Goal: Communication & Community: Answer question/provide support

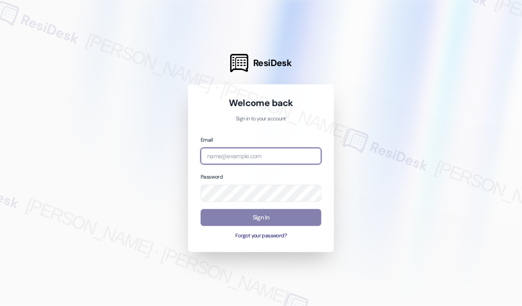
click at [284, 151] on input "email" at bounding box center [261, 156] width 121 height 17
type input "automated-surveys-campus_living_centres-[PERSON_NAME].roles@campus_living_[DOMA…"
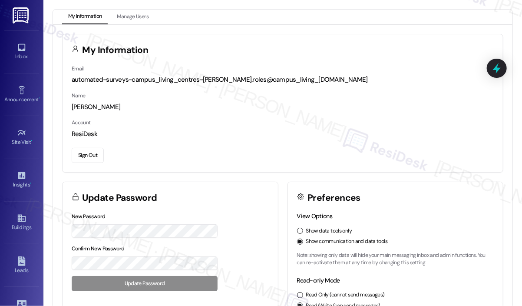
click at [360, 11] on div "My Information Manage Users" at bounding box center [282, 17] width 459 height 15
click at [22, 47] on icon at bounding box center [22, 48] width 10 height 10
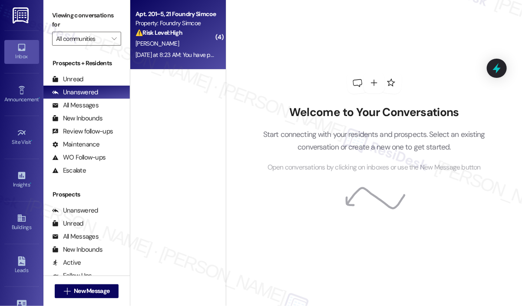
click at [175, 61] on div "Apt. 201~5, 21 Foundry Simcoe Property: Foundry Simcoe ⚠️ Risk Level: High The …" at bounding box center [178, 34] width 96 height 69
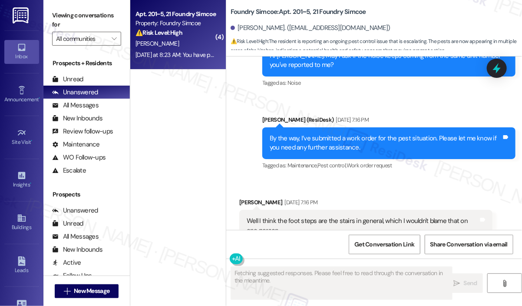
scroll to position [25808, 0]
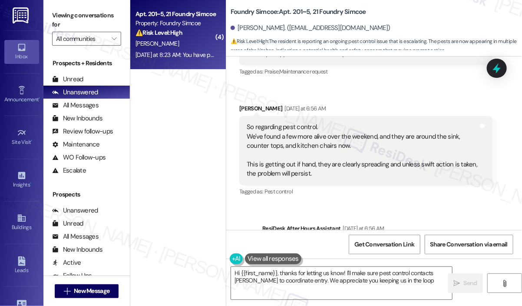
type textarea "Hi {{first_name}}, thanks for letting us know! I'll make sure pest control cont…"
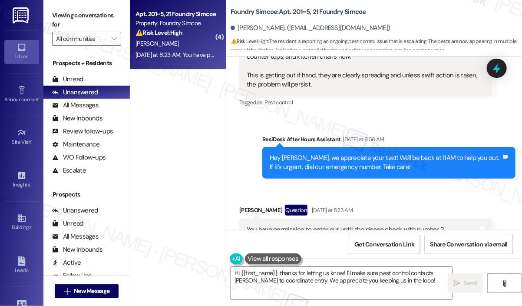
scroll to position [25898, 0]
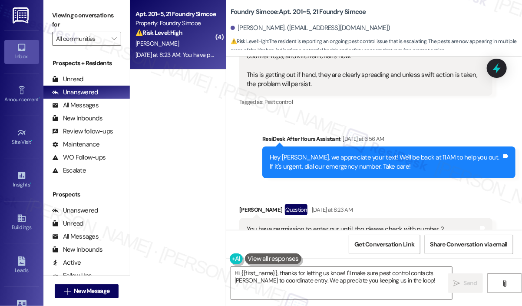
click at [490, 198] on div "Received via SMS [PERSON_NAME] Question [DATE] at 8:23 AM You have permission t…" at bounding box center [366, 238] width 266 height 81
click at [502, 68] on icon at bounding box center [496, 68] width 15 height 15
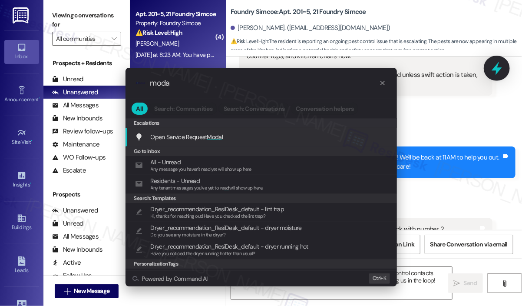
type input "modal"
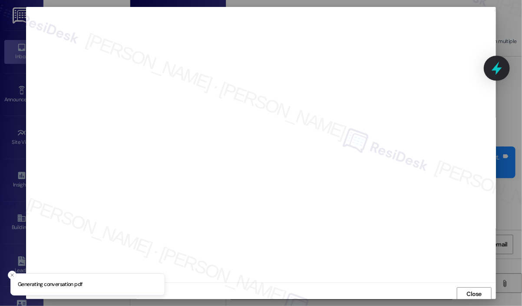
scroll to position [2, 0]
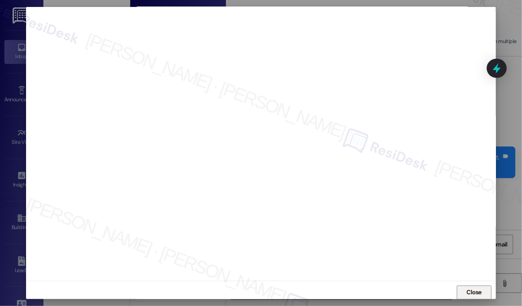
click at [477, 291] on span "Close" at bounding box center [474, 291] width 15 height 9
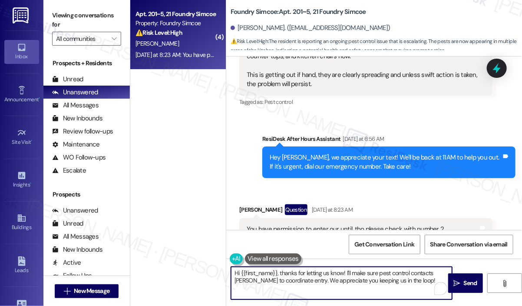
click at [424, 283] on textarea "Hi {{first_name}}, thanks for letting us know! I'll make sure pest control cont…" at bounding box center [341, 283] width 221 height 33
drag, startPoint x: 346, startPoint y: 274, endPoint x: 408, endPoint y: 282, distance: 63.1
click at [408, 282] on textarea "Hi {{first_name}}, thanks for letting us know! I'll make sure pest control cont…" at bounding box center [341, 283] width 221 height 33
click at [348, 275] on textarea "Hi {{first_name}}, thanks for letting us know! Have you not received any update…" at bounding box center [341, 283] width 221 height 33
click at [347, 274] on textarea "Hi {{first_name}}, thanks for letting us know! Have you not received any update…" at bounding box center [341, 283] width 221 height 33
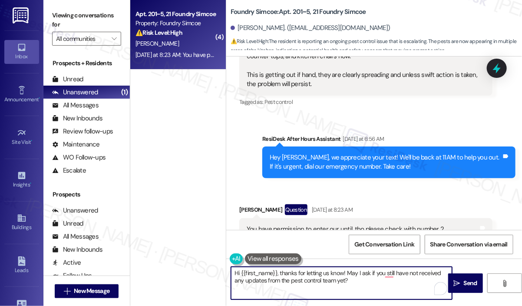
click at [394, 272] on textarea "Hi {{first_name}}, thanks for letting us know! May I ask if you still have not …" at bounding box center [341, 283] width 221 height 33
click at [372, 279] on textarea "Hi {{first_name}}, thanks for letting us know! May I ask if you have not receiv…" at bounding box center [341, 283] width 221 height 33
type textarea "Hi {{first_name}}, thanks for letting us know! May I ask if you have not receiv…"
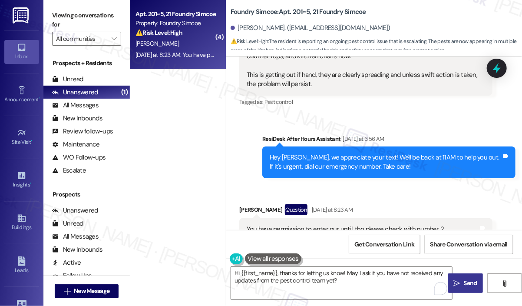
click at [474, 280] on span "Send" at bounding box center [470, 282] width 13 height 9
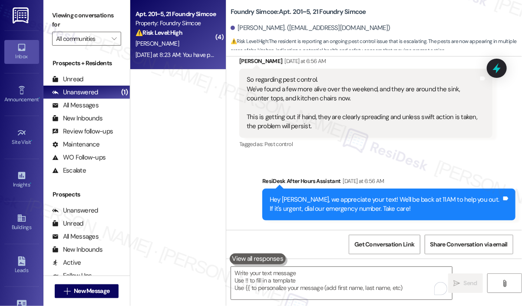
scroll to position [25967, 0]
